Goal: Find specific page/section: Find specific page/section

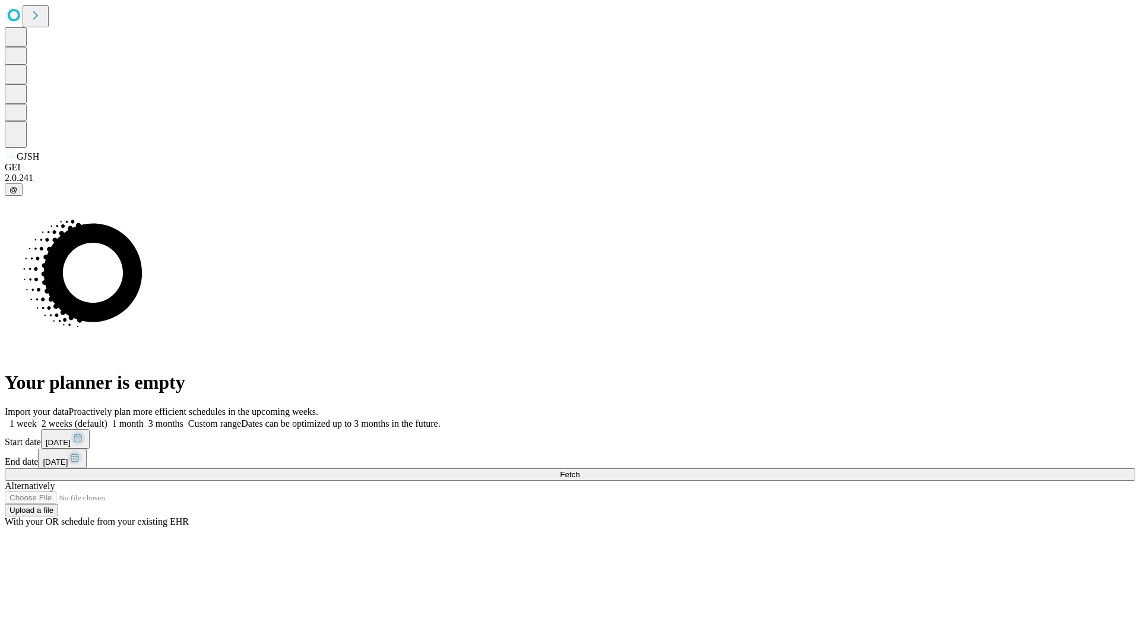
click at [580, 470] on span "Fetch" at bounding box center [570, 474] width 20 height 9
